Goal: Task Accomplishment & Management: Manage account settings

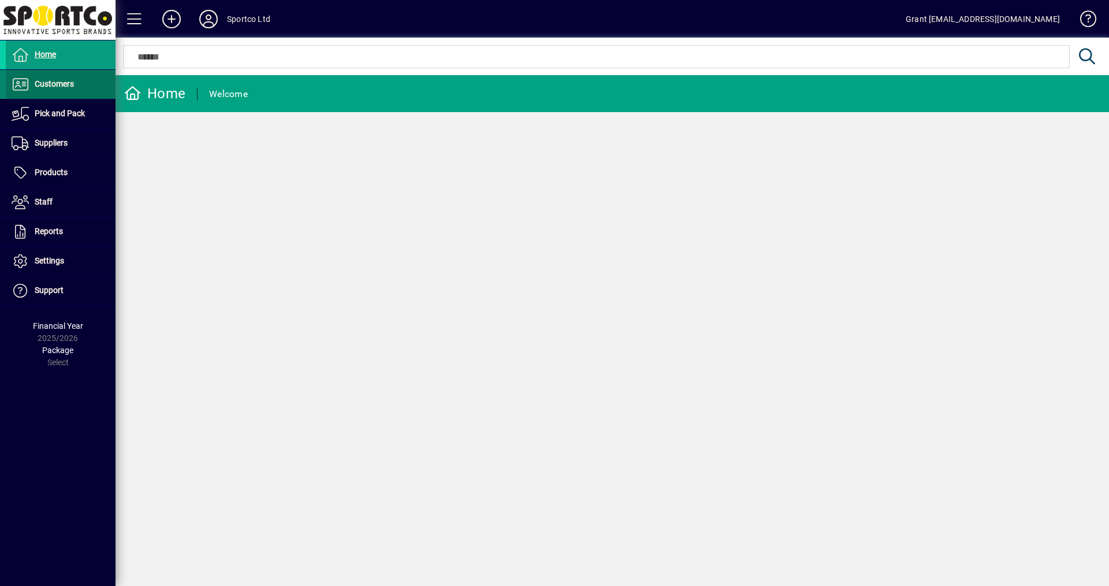
click at [61, 84] on span "Customers" at bounding box center [54, 83] width 39 height 9
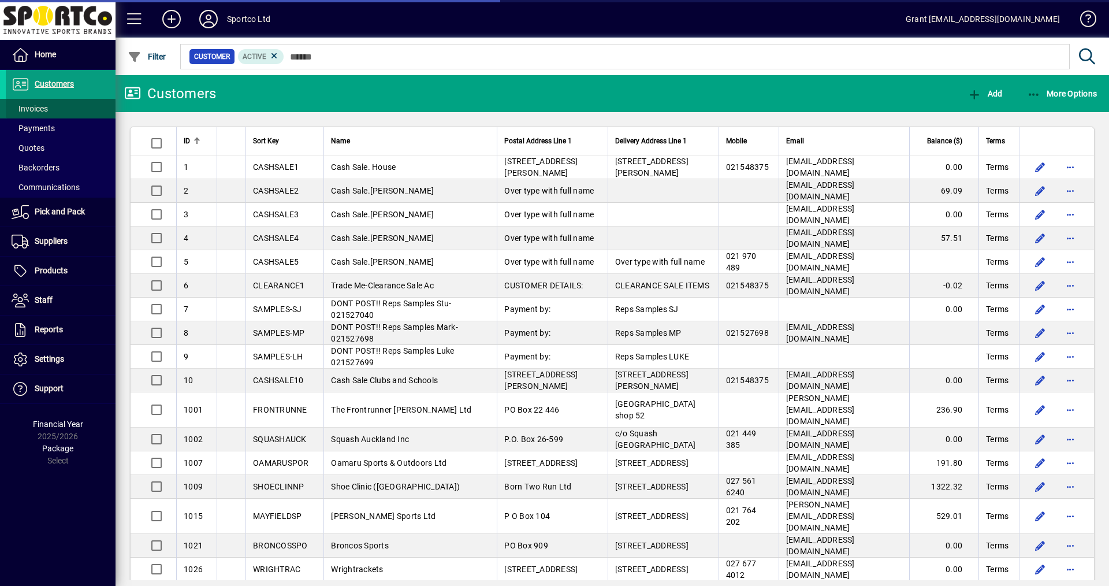
click at [40, 107] on span "Invoices" at bounding box center [30, 108] width 36 height 9
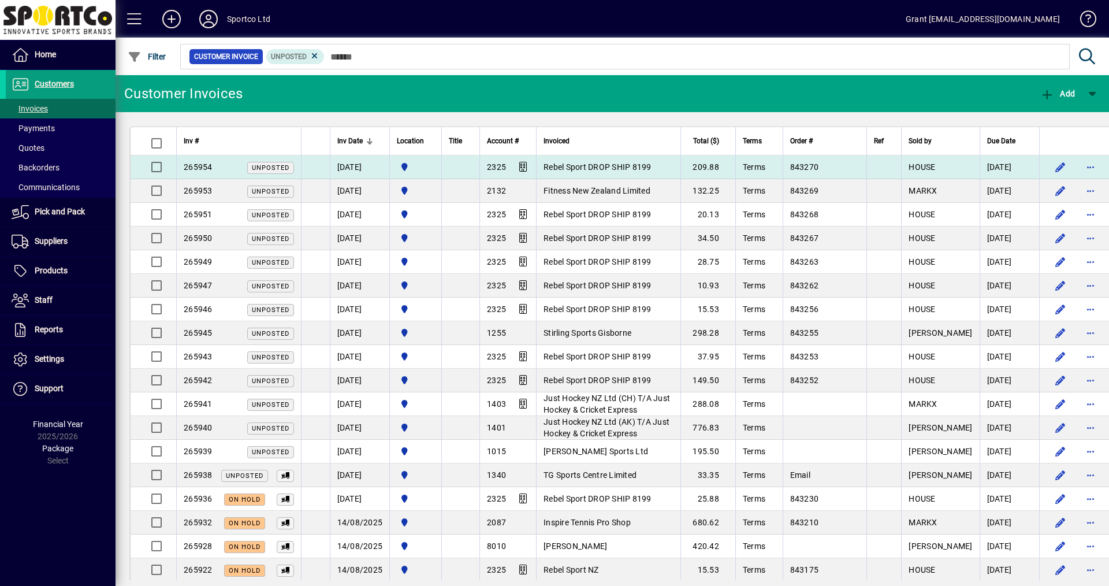
click at [598, 167] on span "Rebel Sport DROP SHIP 8199" at bounding box center [597, 166] width 108 height 9
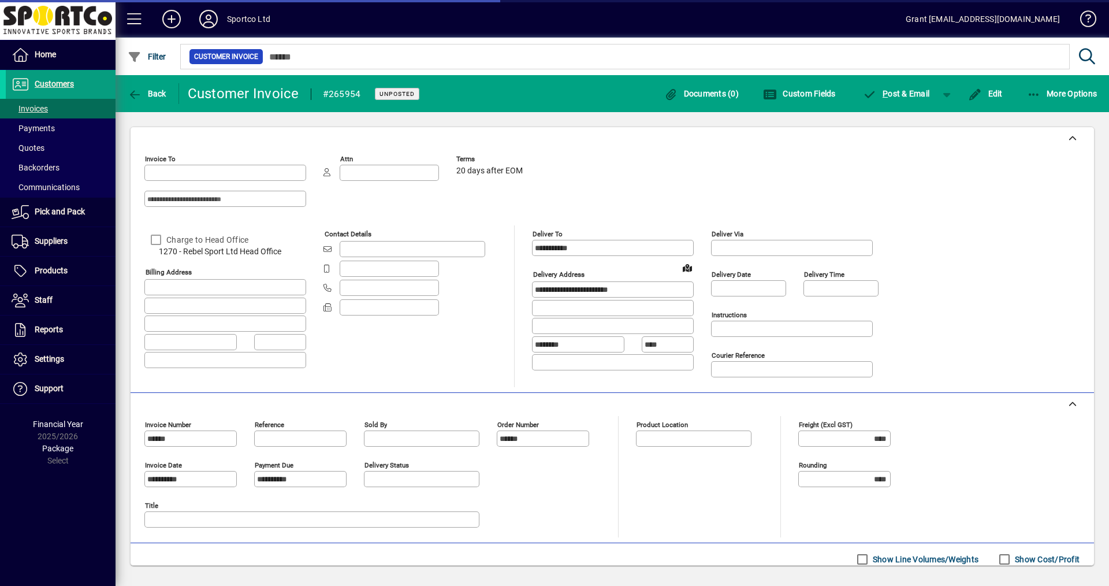
type input "**********"
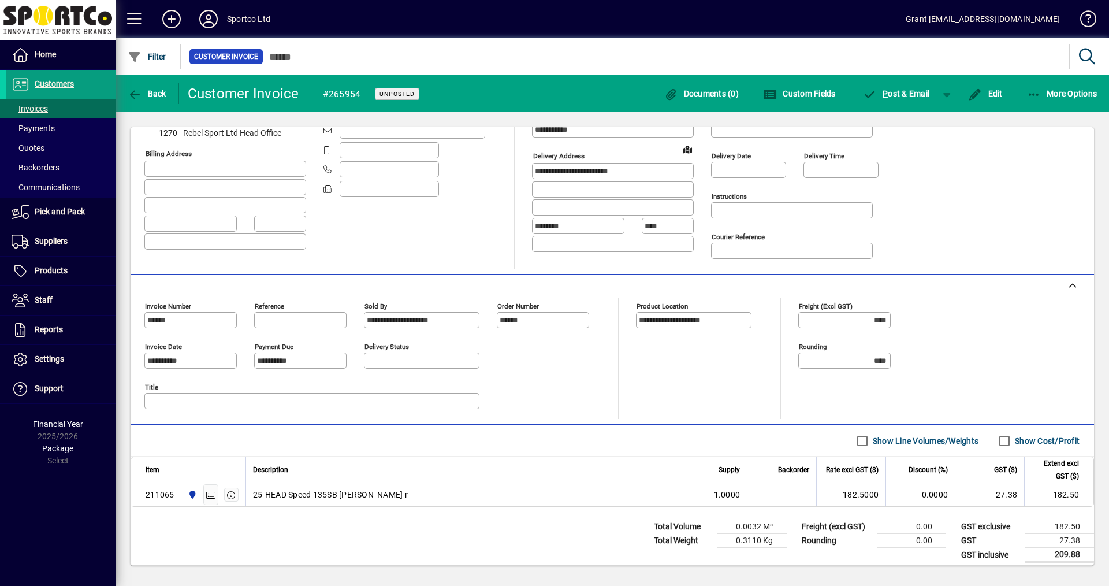
scroll to position [125, 0]
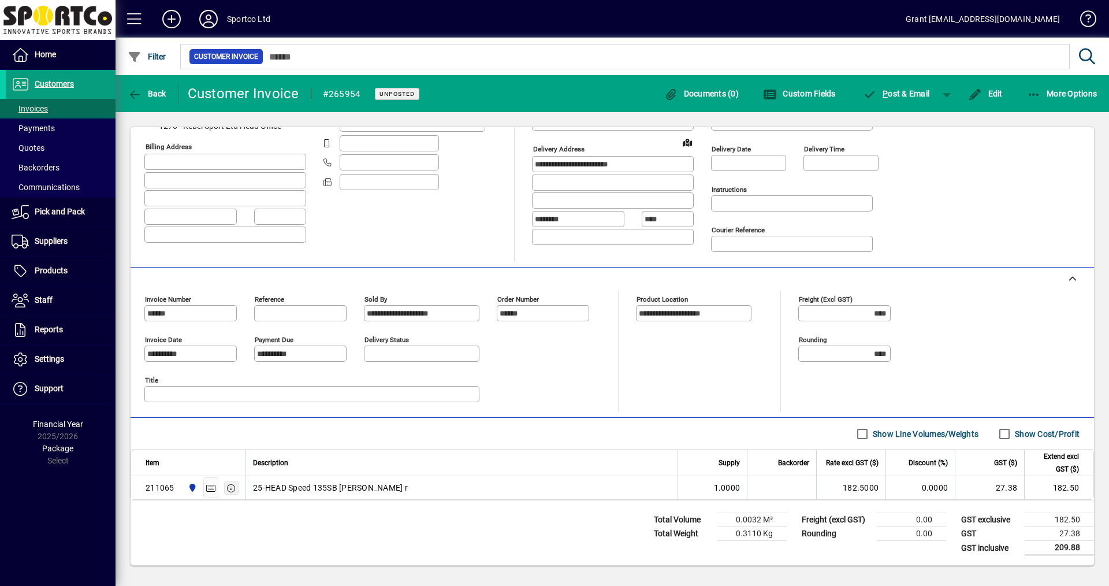
click at [233, 485] on icon "button" at bounding box center [231, 488] width 10 height 8
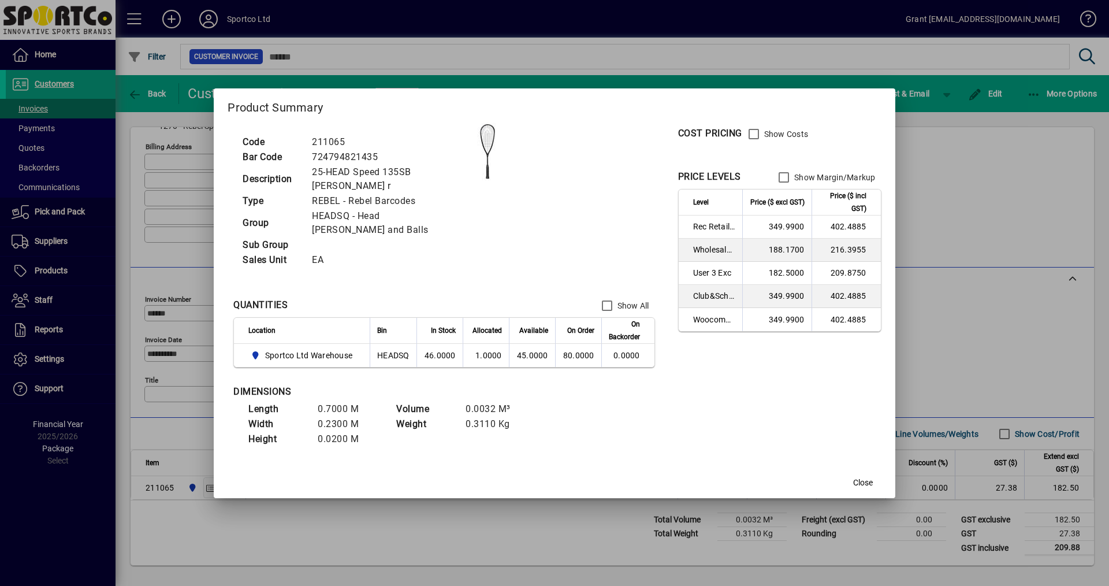
click at [233, 485] on mat-dialog-actions "Close" at bounding box center [554, 482] width 681 height 31
click at [870, 475] on span "button" at bounding box center [862, 483] width 37 height 28
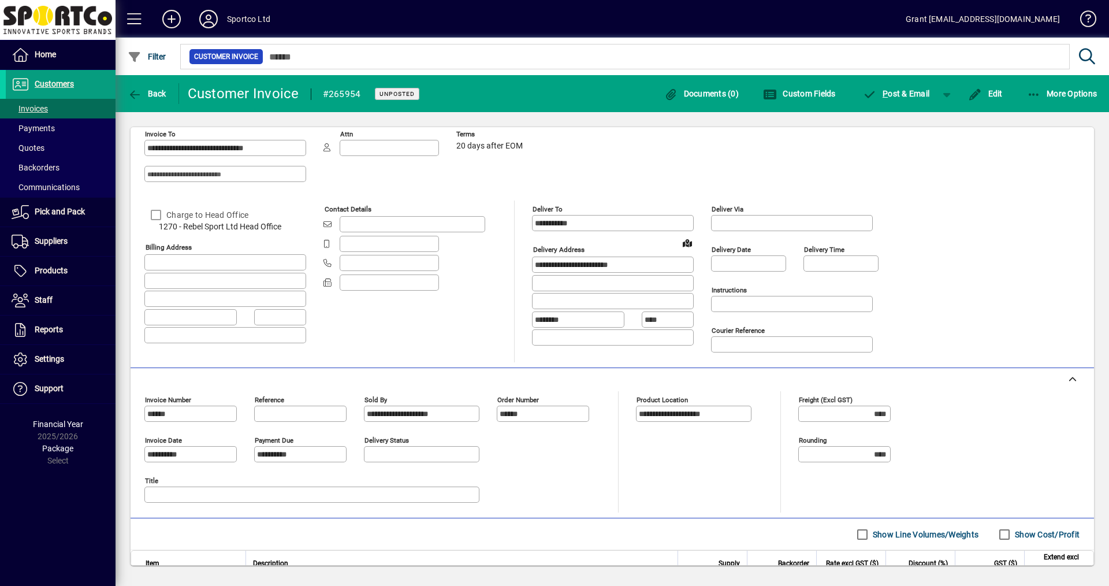
scroll to position [10, 0]
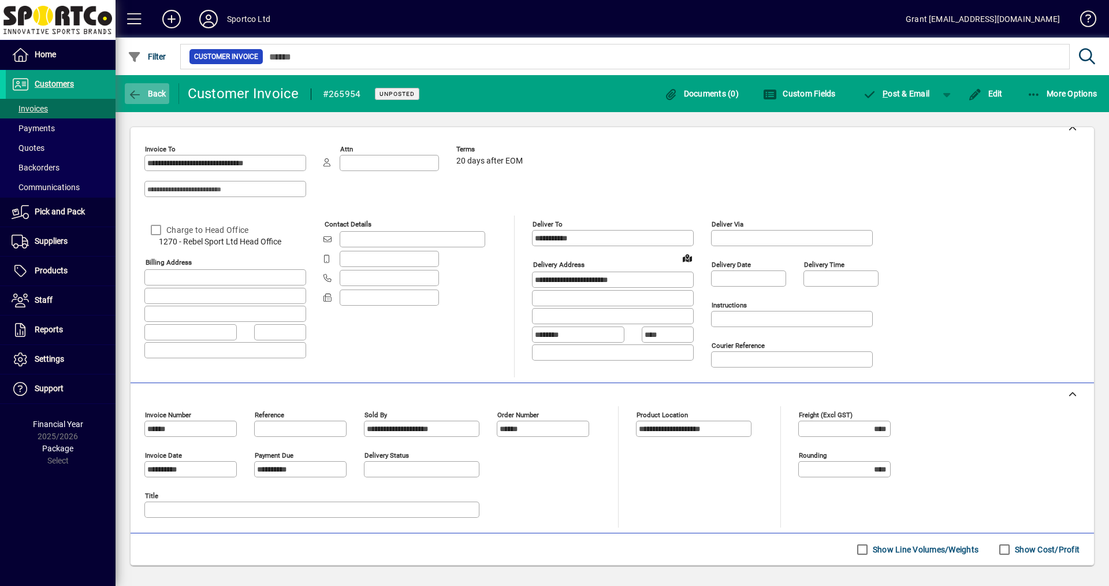
click at [154, 90] on span "Back" at bounding box center [147, 93] width 39 height 9
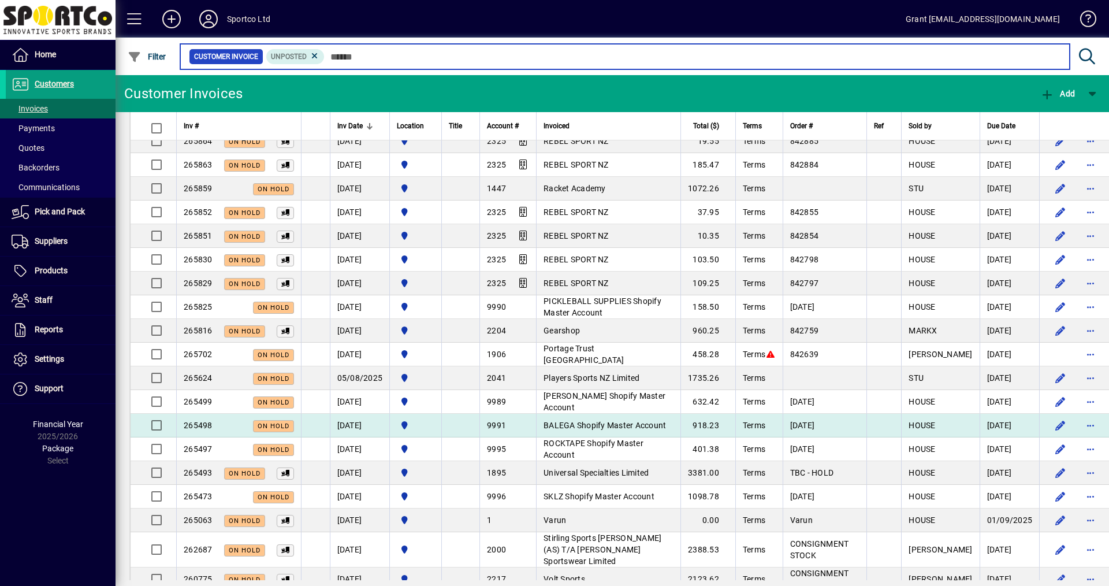
scroll to position [800, 0]
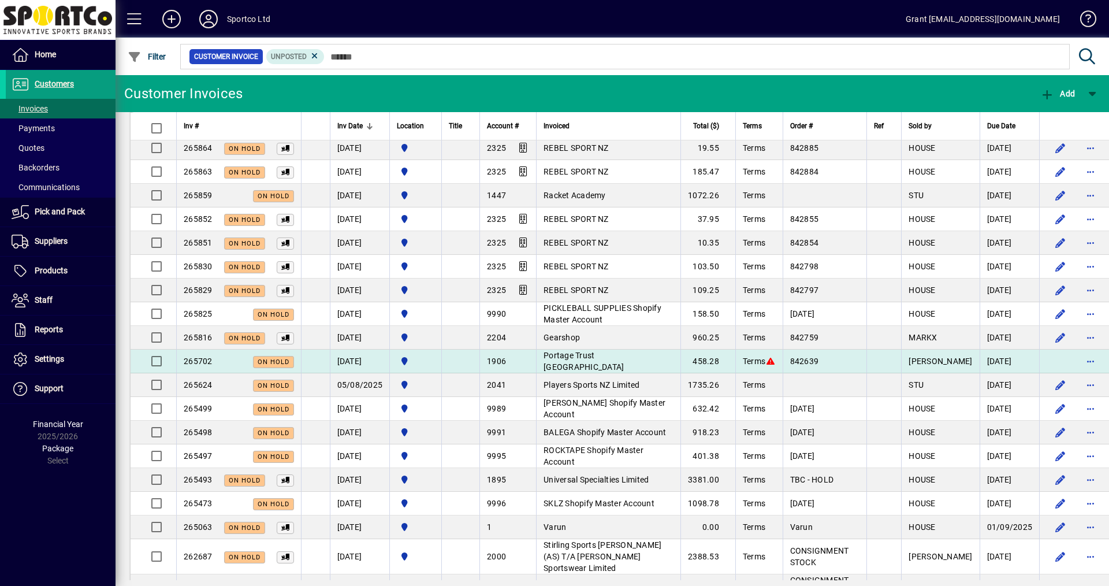
click at [591, 360] on span "Portage Trust [GEOGRAPHIC_DATA]" at bounding box center [583, 361] width 80 height 21
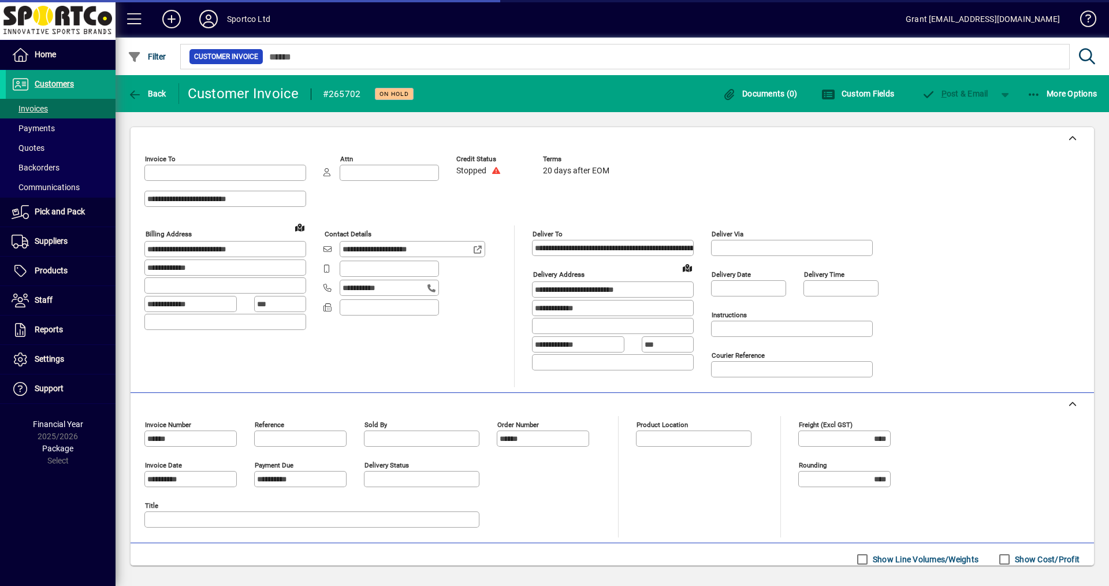
type input "**********"
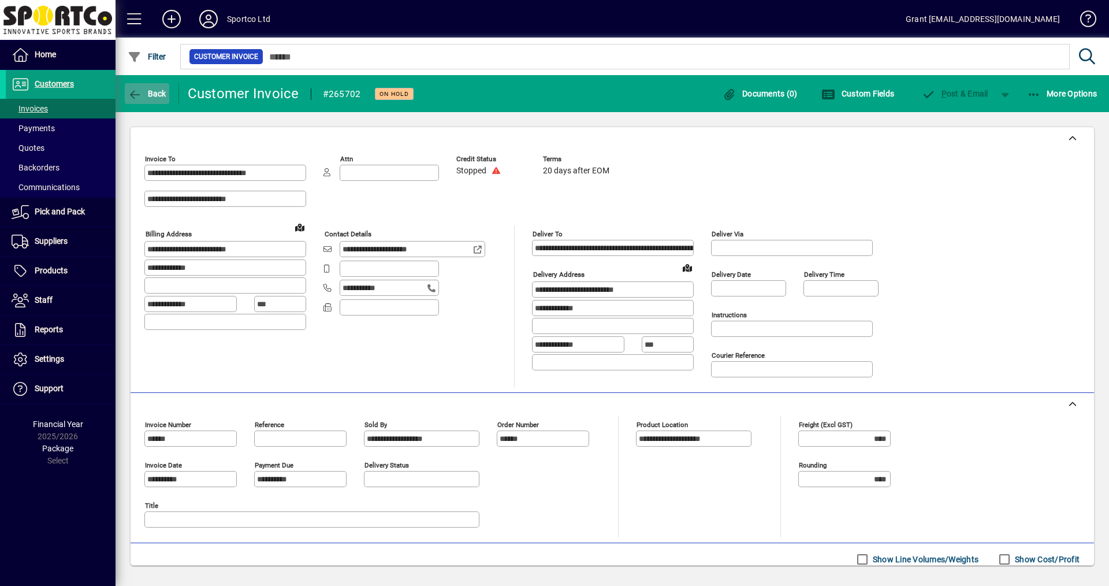
click at [143, 93] on span "Back" at bounding box center [147, 93] width 39 height 9
